Goal: Task Accomplishment & Management: Complete application form

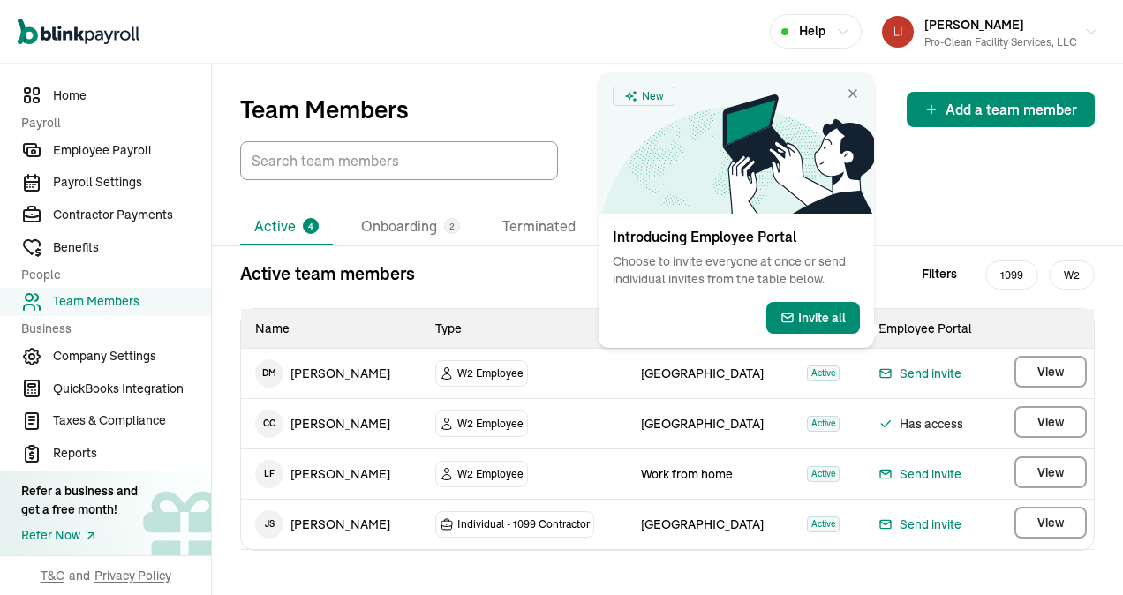
scroll to position [12, 0]
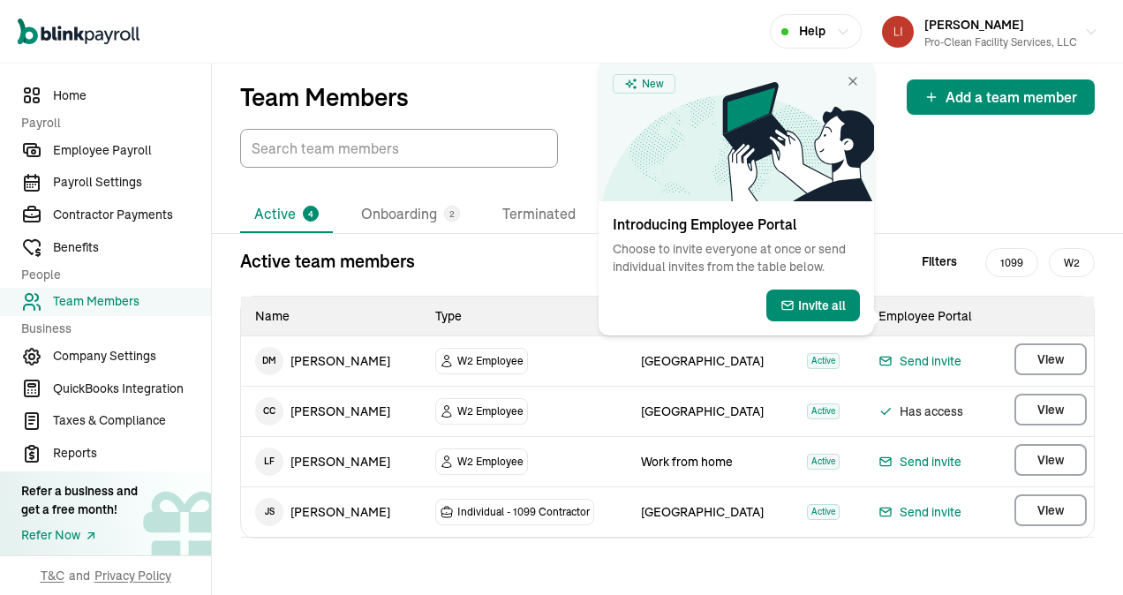
click at [920, 207] on div "Active 4 Onboarding 2 Terminated" at bounding box center [667, 214] width 854 height 37
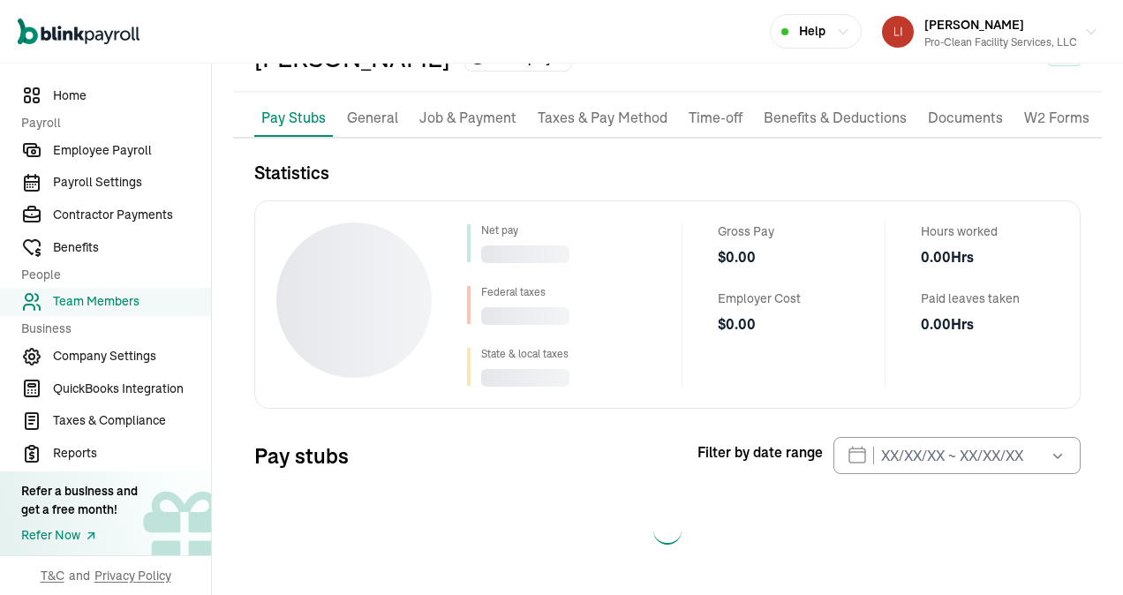
scroll to position [111, 0]
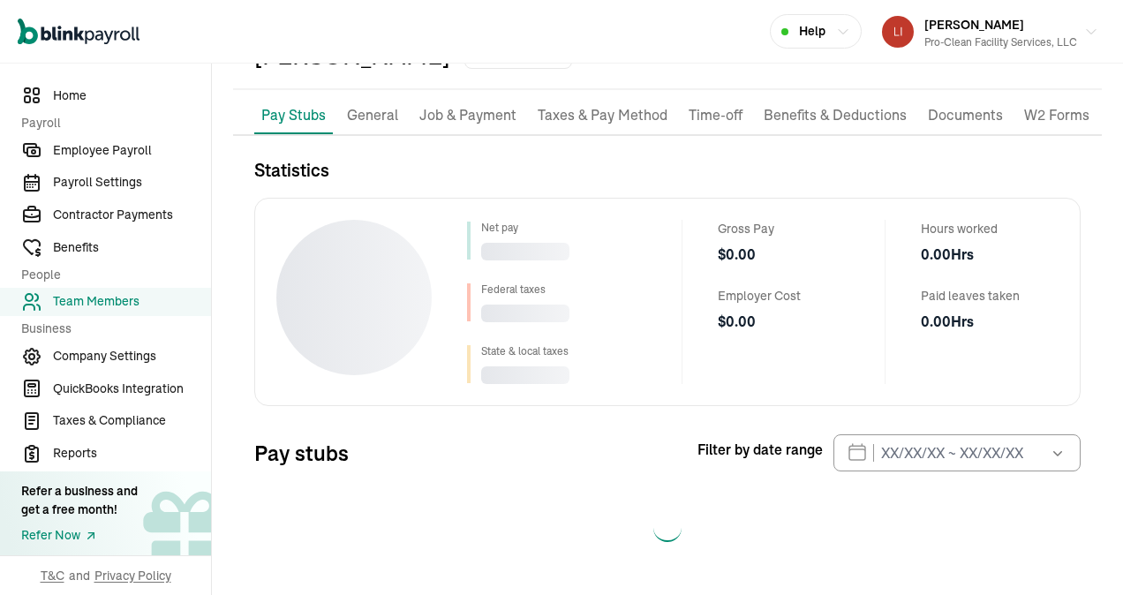
select select "2025"
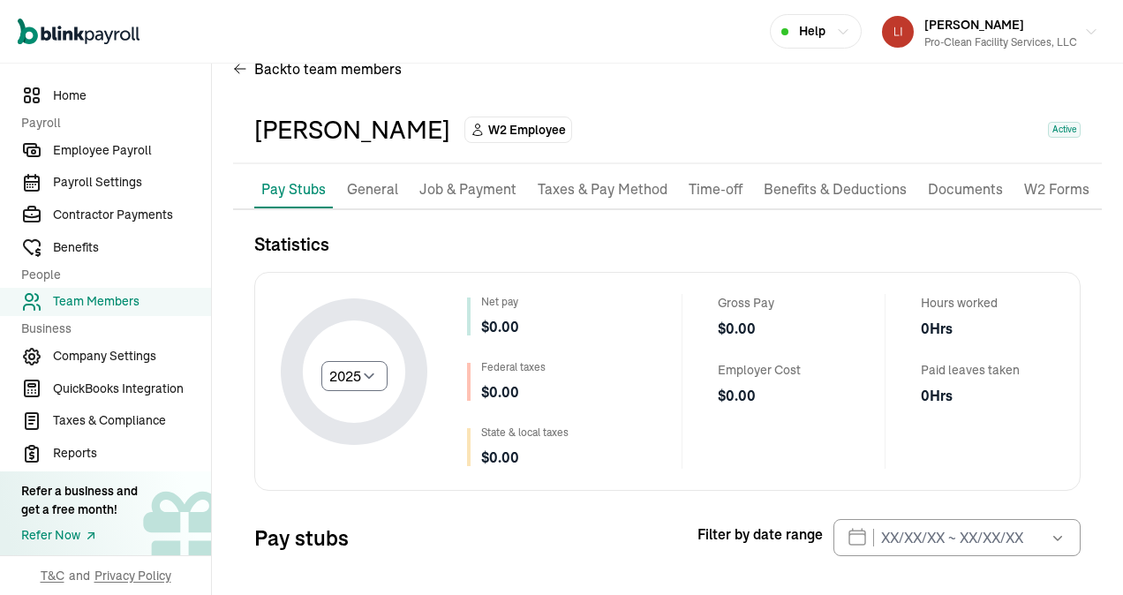
scroll to position [12, 0]
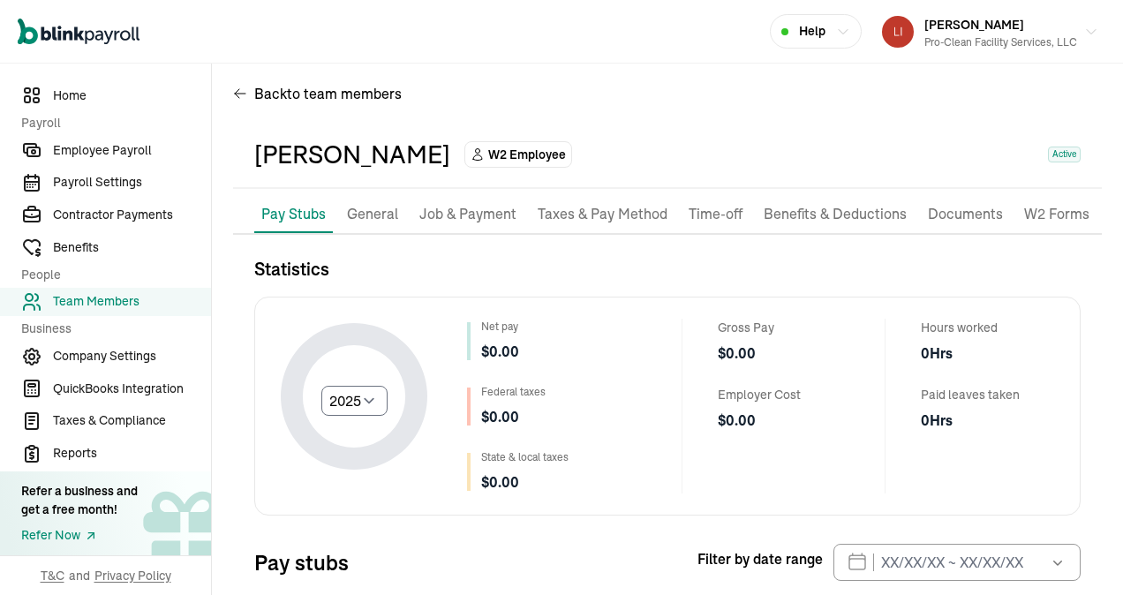
click at [477, 206] on p "Job & Payment" at bounding box center [467, 214] width 97 height 23
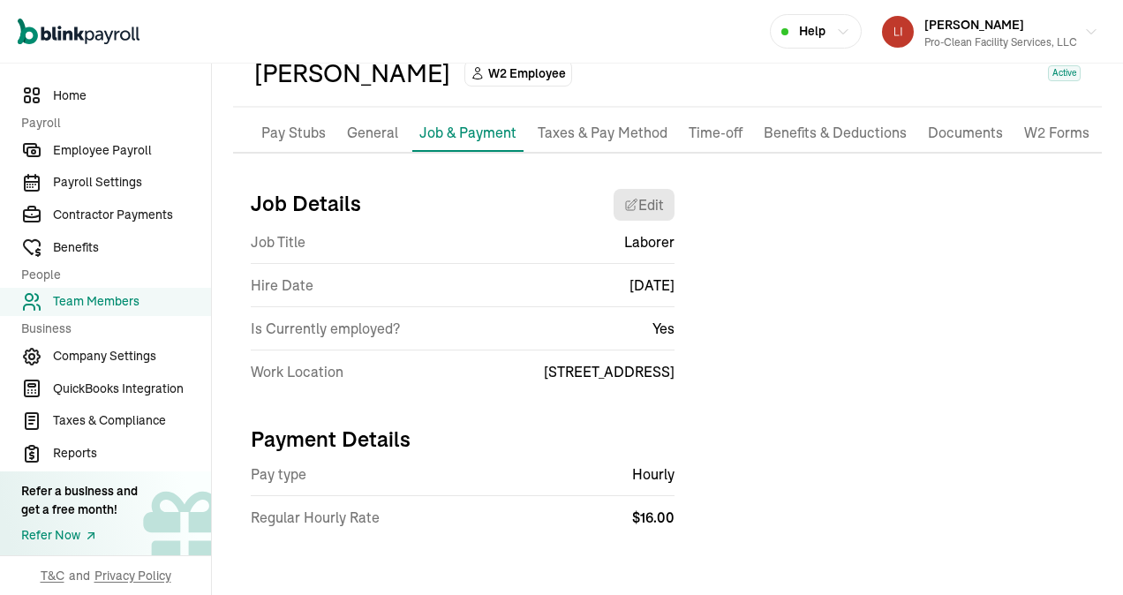
scroll to position [0, 0]
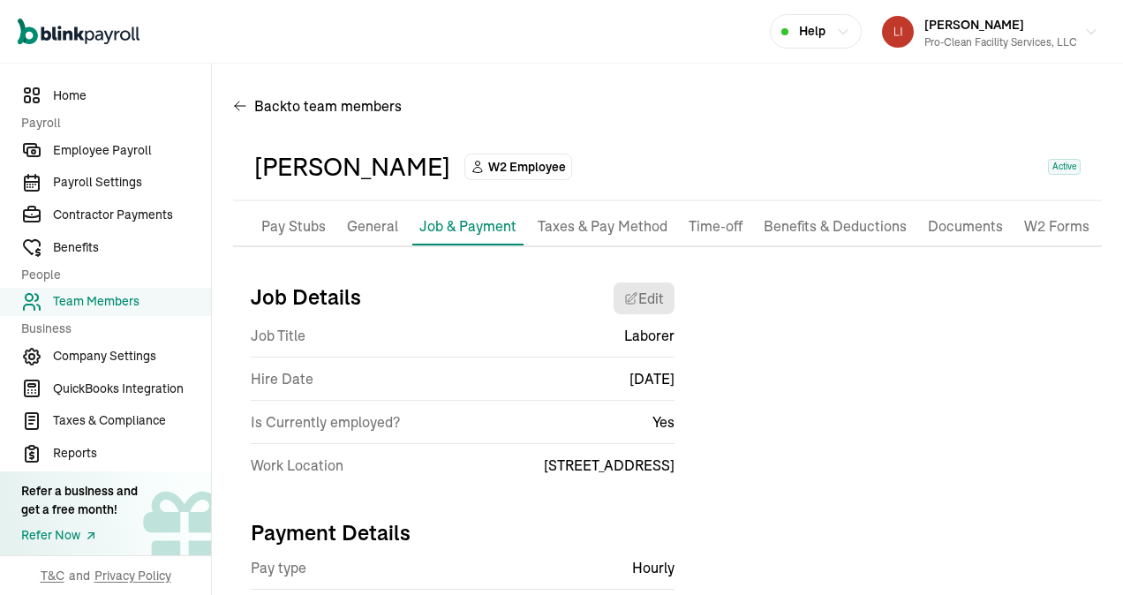
click at [294, 225] on p "Pay Stubs" at bounding box center [293, 226] width 64 height 23
select select "2025"
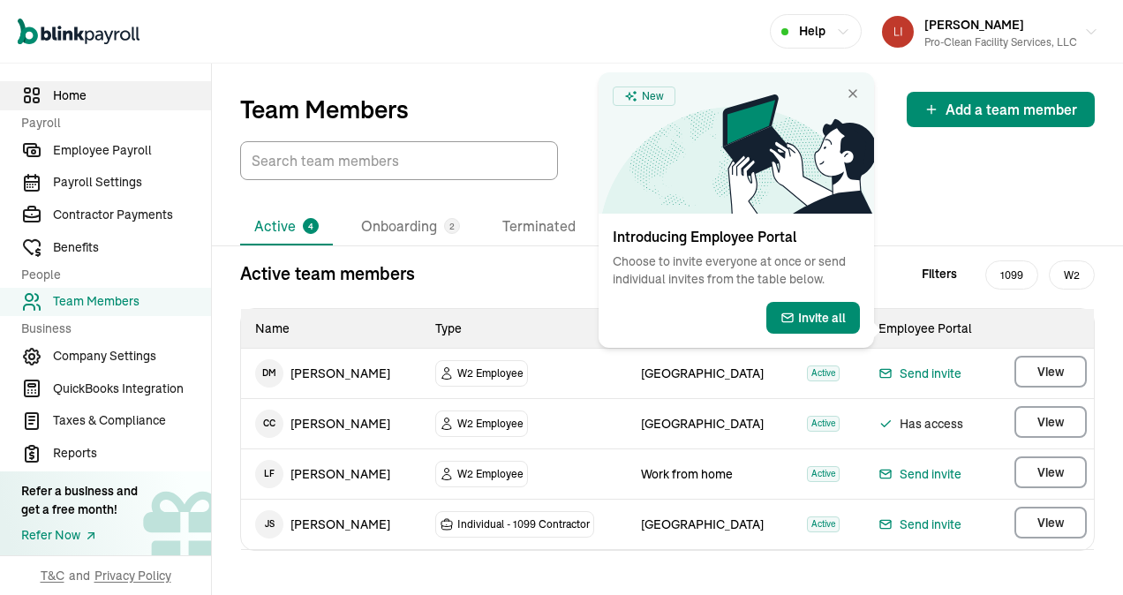
click at [60, 96] on span "Home" at bounding box center [132, 95] width 158 height 19
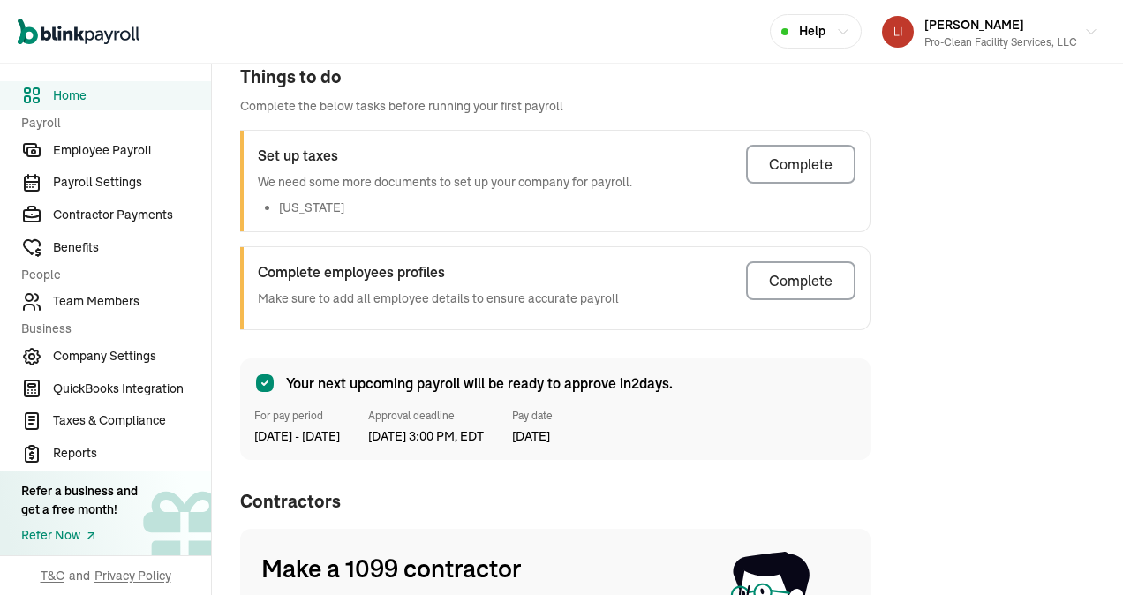
scroll to position [441, 0]
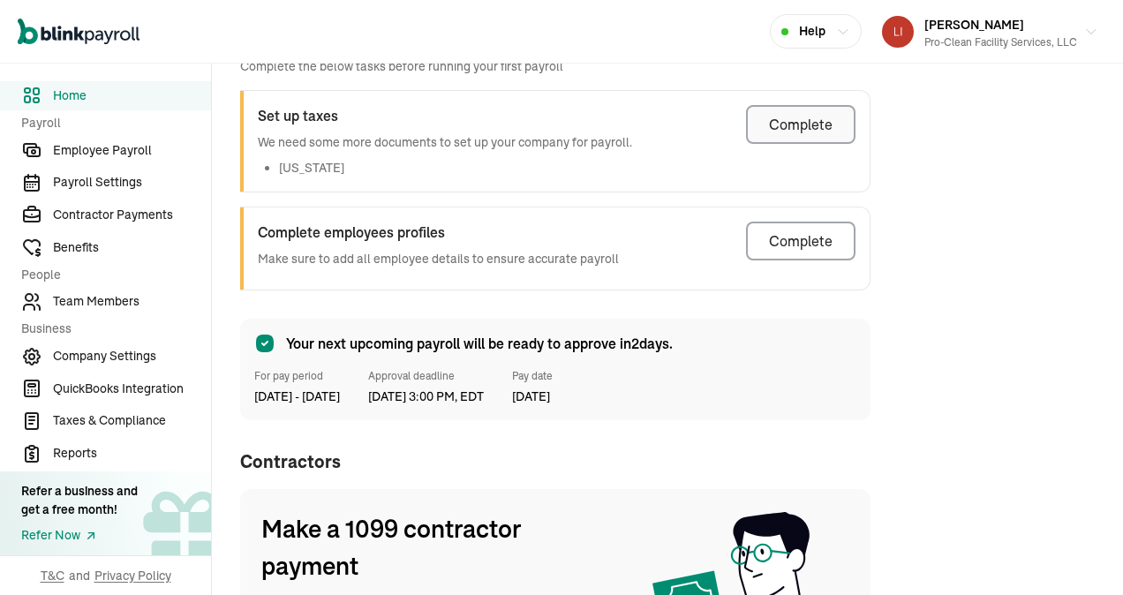
click at [775, 122] on div "Complete" at bounding box center [801, 124] width 64 height 21
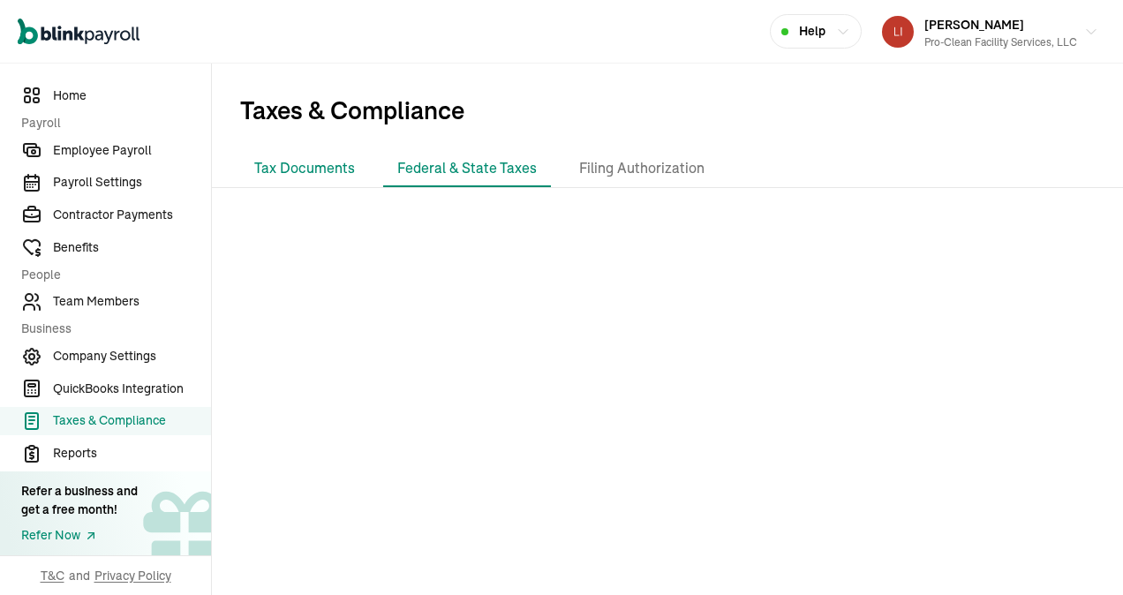
click at [313, 159] on li "Tax Documents" at bounding box center [304, 168] width 129 height 37
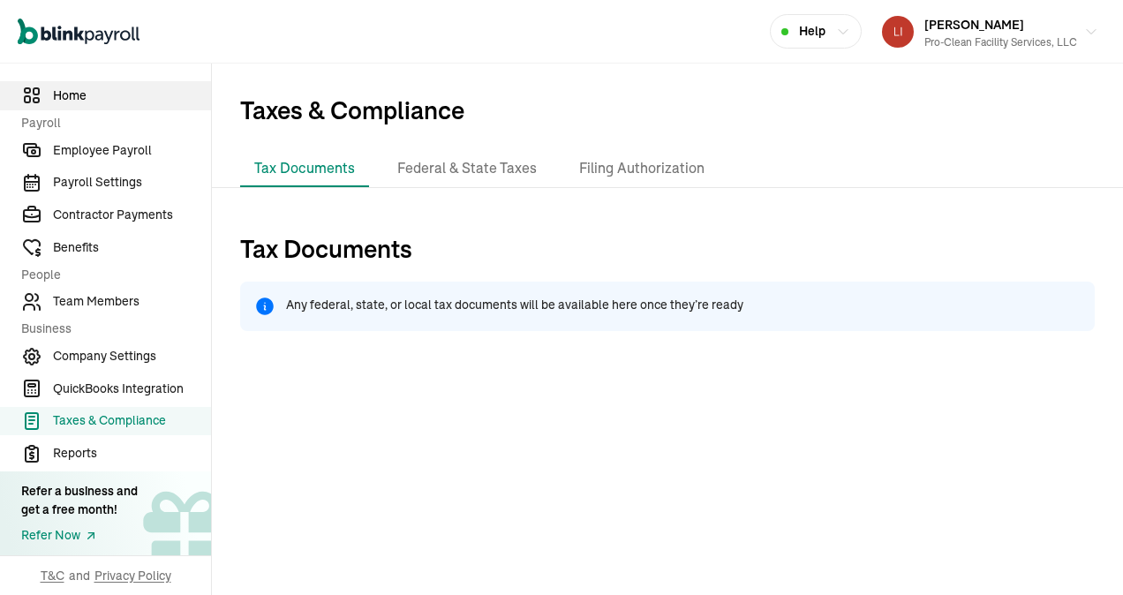
click at [58, 94] on span "Home" at bounding box center [132, 95] width 158 height 19
